Goal: Task Accomplishment & Management: Use online tool/utility

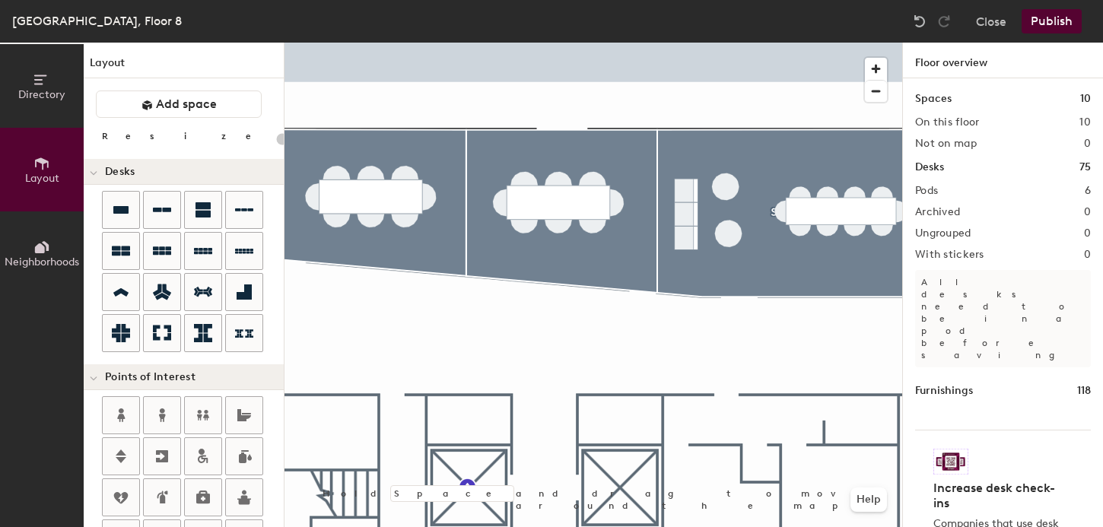
click at [1041, 15] on button "Publish" at bounding box center [1051, 21] width 60 height 24
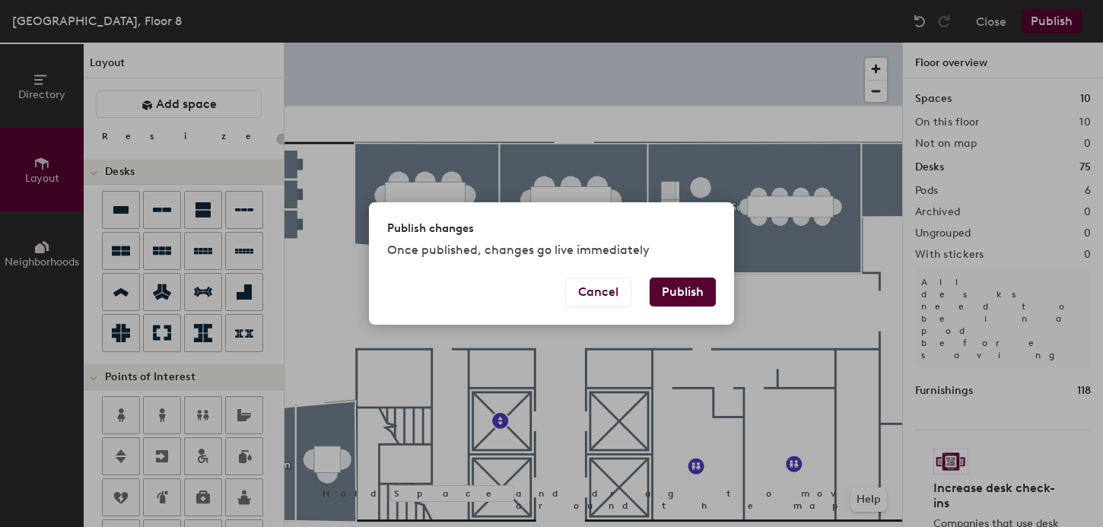
click at [692, 295] on button "Publish" at bounding box center [682, 292] width 66 height 29
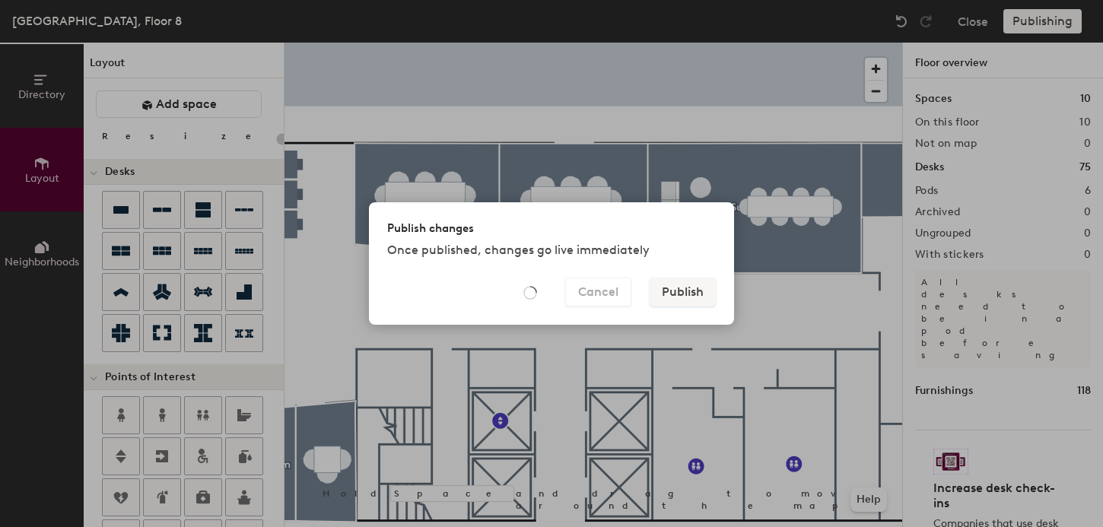
type input "20"
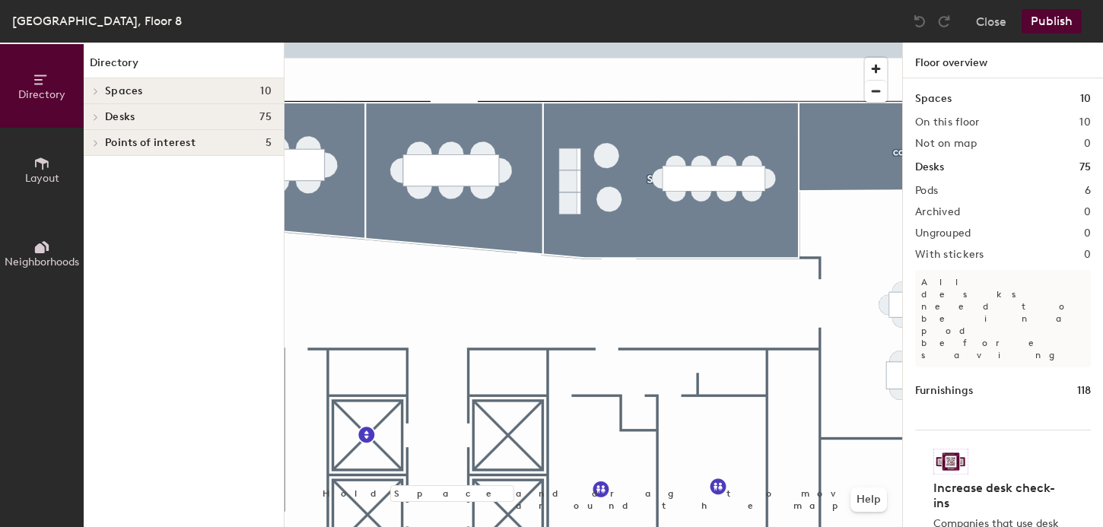
click at [46, 160] on icon at bounding box center [42, 163] width 14 height 12
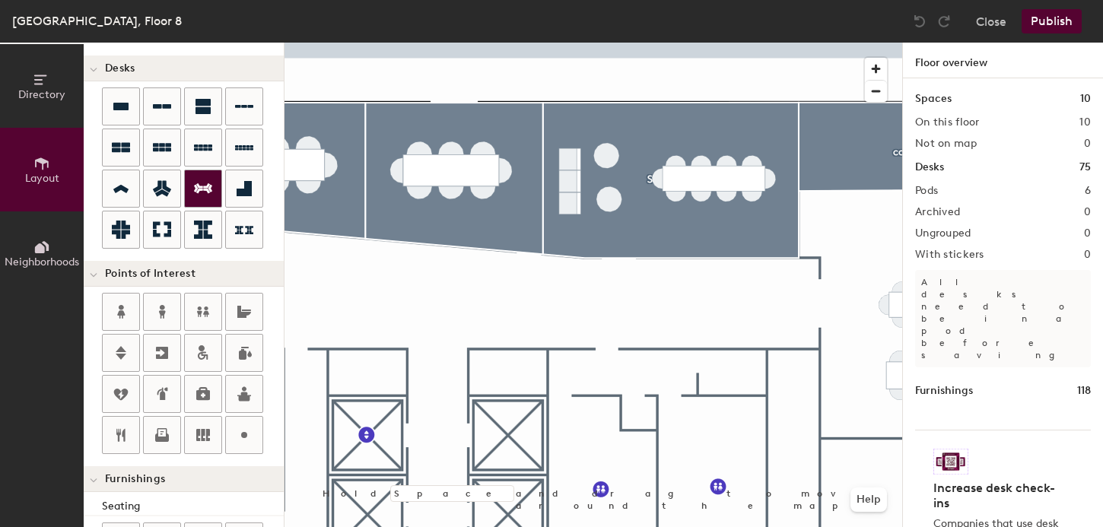
scroll to position [104, 0]
click at [238, 439] on icon at bounding box center [244, 434] width 18 height 18
type input "20"
type input "Kiosk?"
click at [1045, 24] on button "Publish" at bounding box center [1051, 21] width 60 height 24
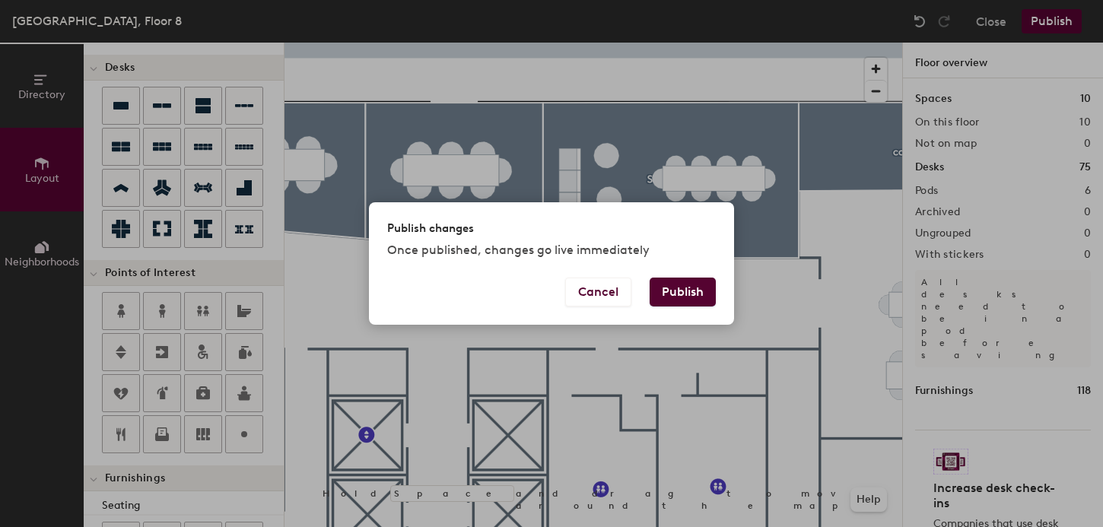
click at [684, 290] on button "Publish" at bounding box center [682, 292] width 66 height 29
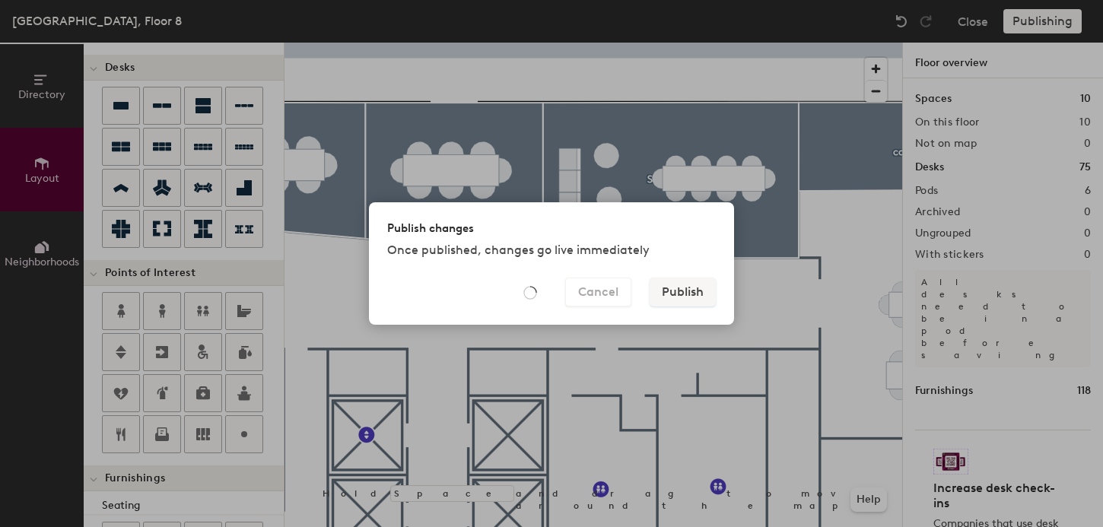
type input "20"
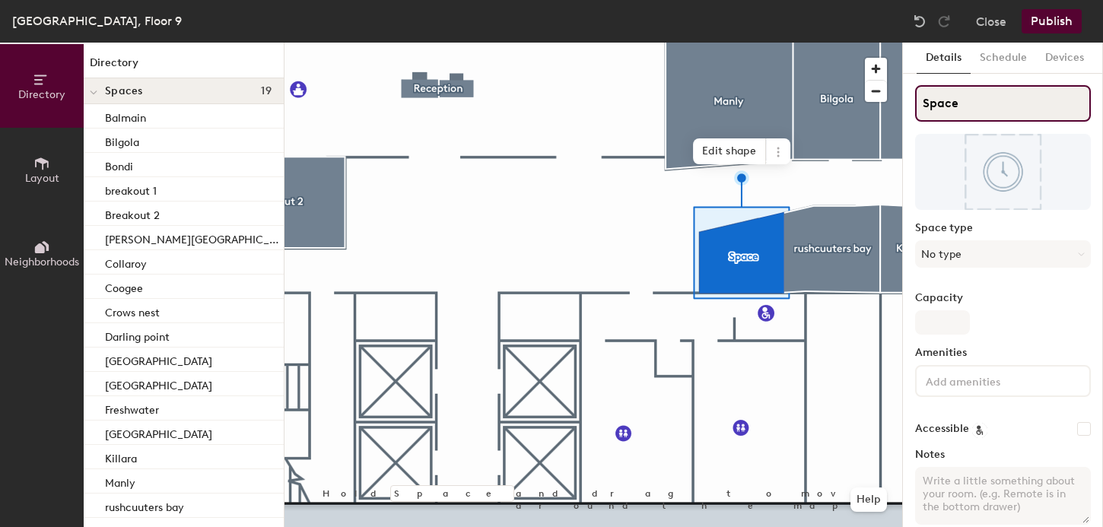
click at [941, 109] on input "Space" at bounding box center [1003, 103] width 176 height 37
type input "Storage Room"
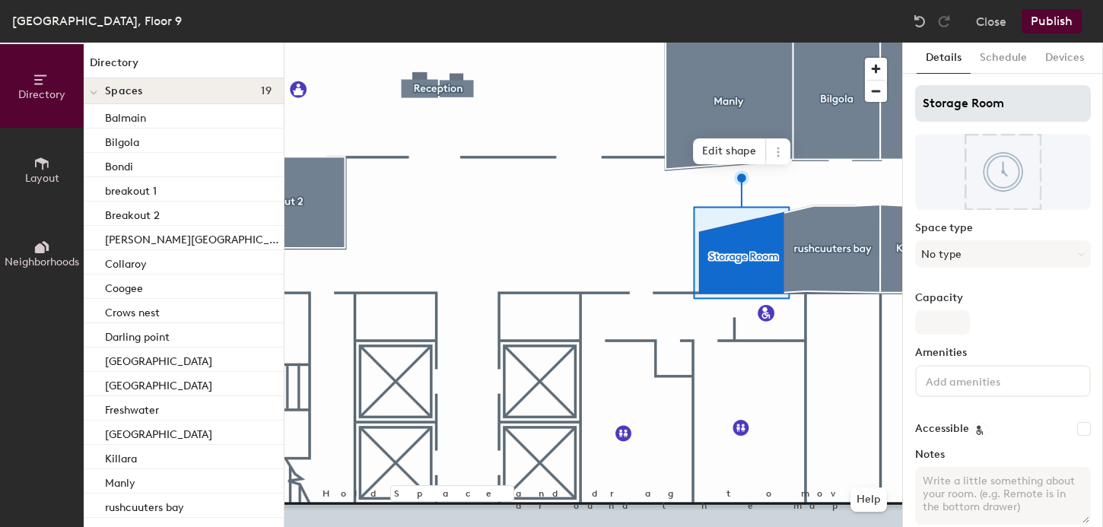
click at [611, 43] on div at bounding box center [593, 43] width 618 height 0
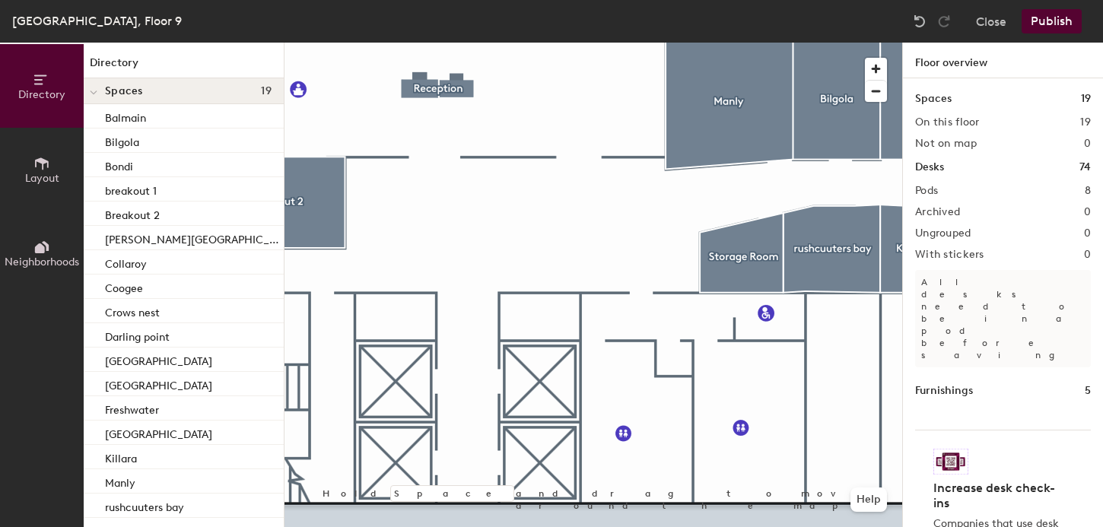
click at [27, 162] on button "Layout" at bounding box center [42, 170] width 84 height 84
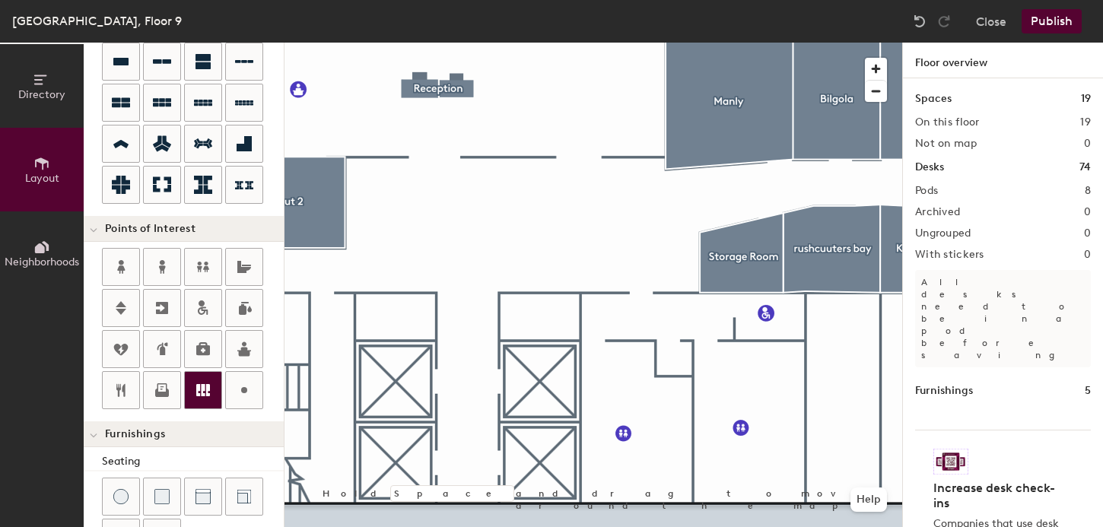
scroll to position [163, 0]
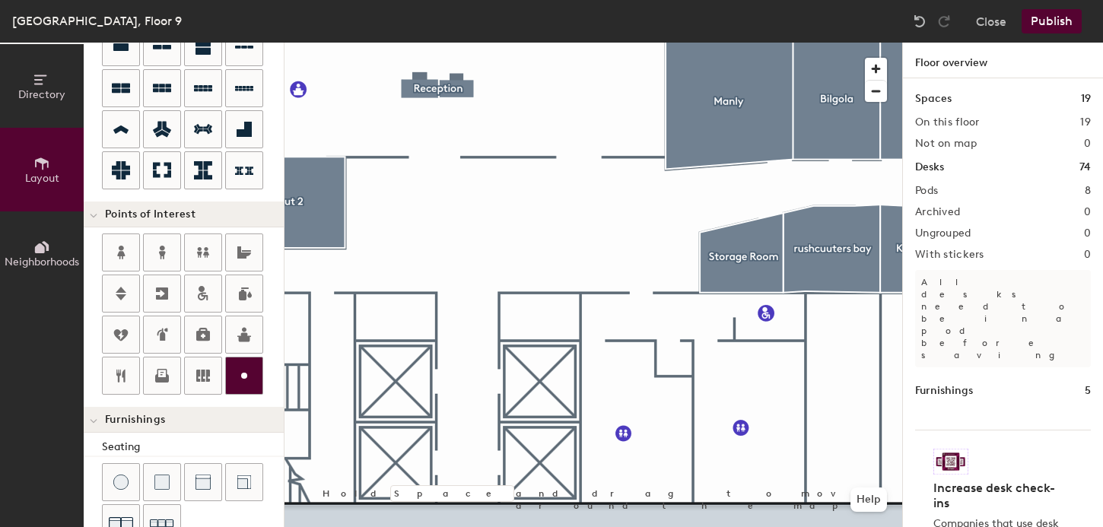
click at [248, 379] on icon at bounding box center [244, 376] width 18 height 18
type input "20"
type input "K"
type input "20"
type input "Kiosk?"
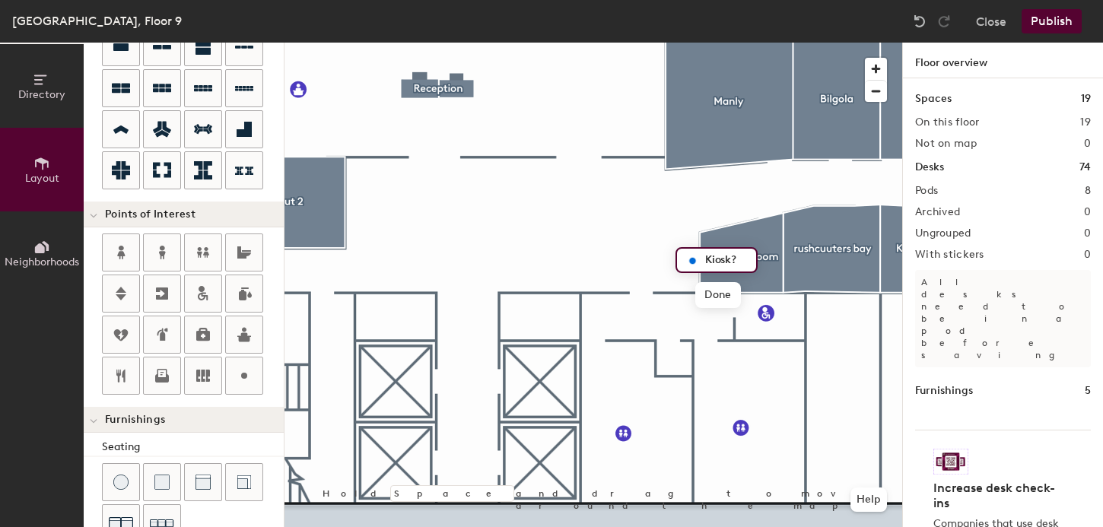
click at [1053, 25] on button "Publish" at bounding box center [1051, 21] width 60 height 24
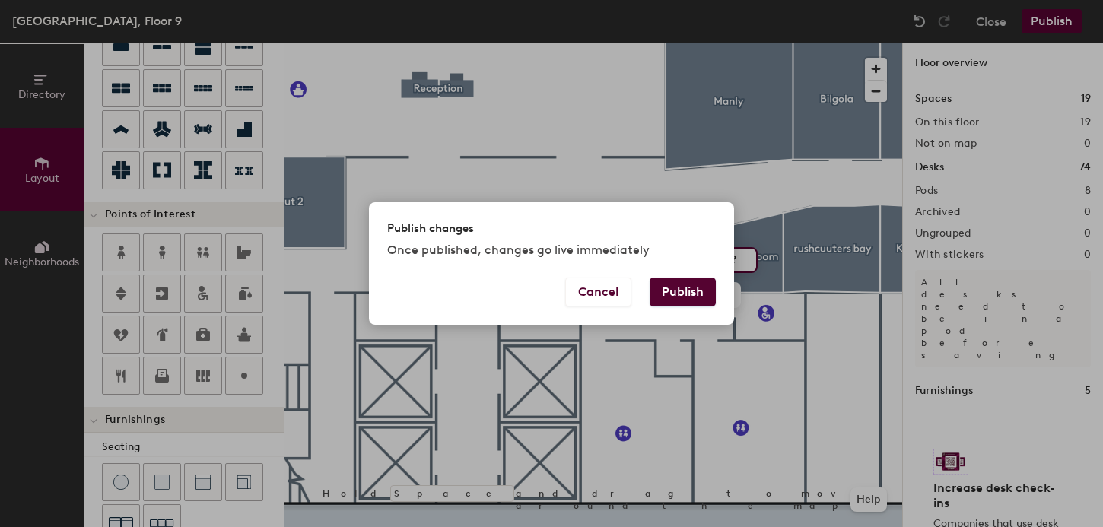
click at [684, 292] on button "Publish" at bounding box center [682, 292] width 66 height 29
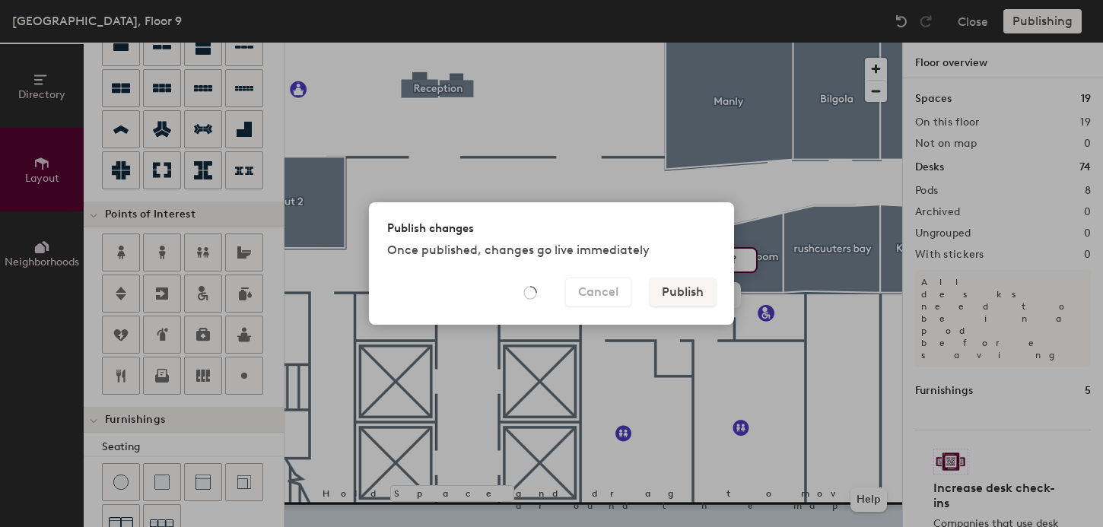
type input "20"
